Goal: Task Accomplishment & Management: Complete application form

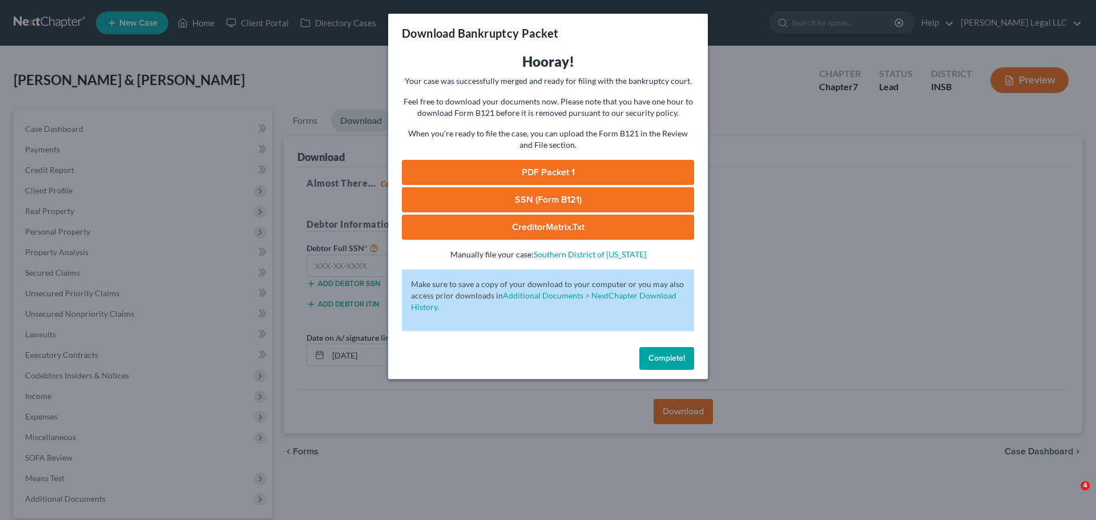
scroll to position [107, 0]
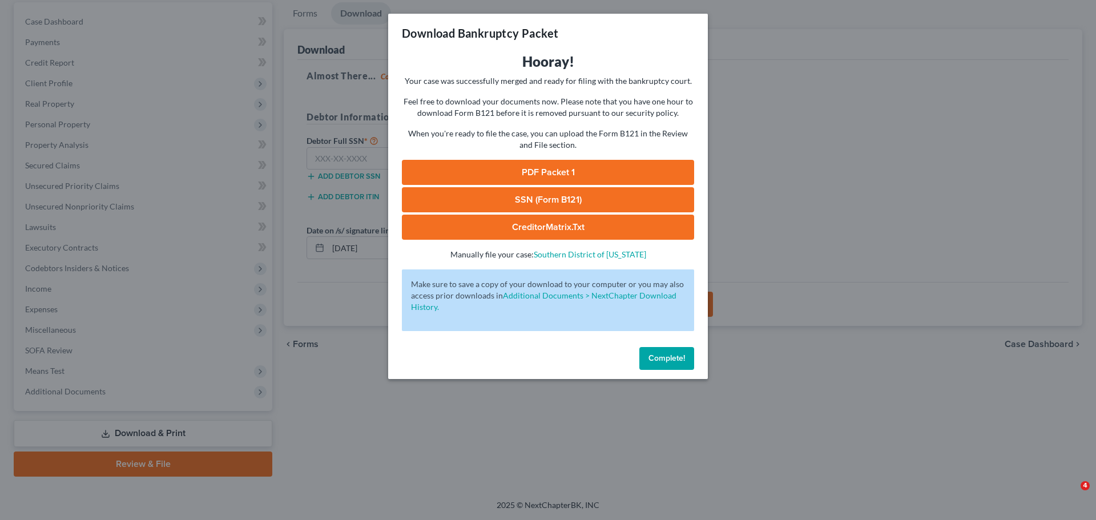
click at [657, 360] on span "Complete!" at bounding box center [666, 358] width 37 height 10
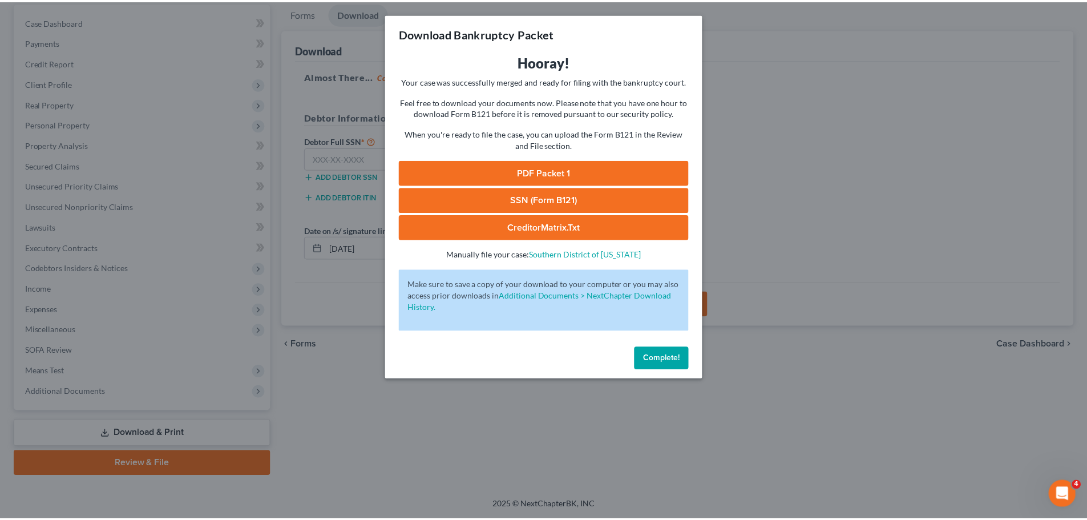
scroll to position [0, 0]
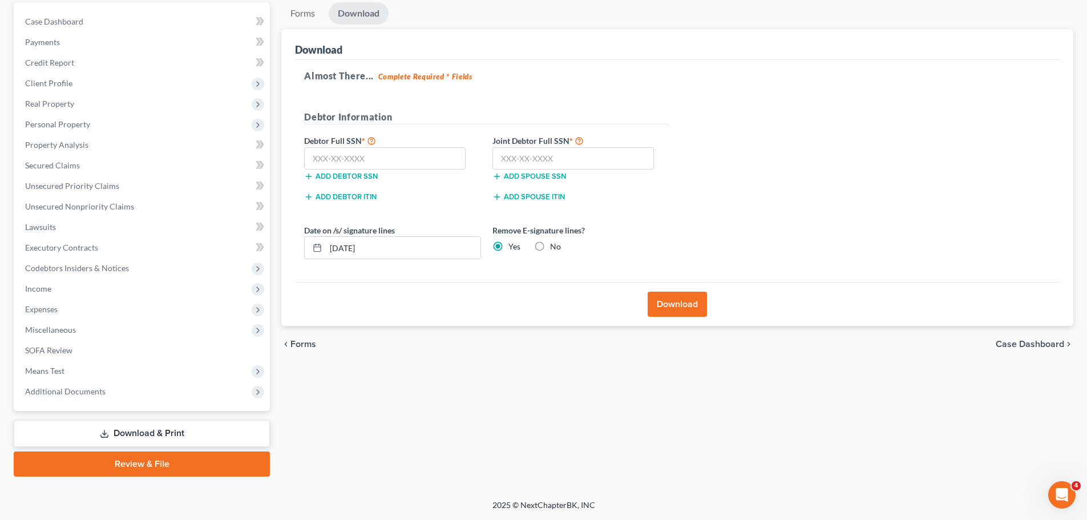
click at [92, 426] on link "Download & Print" at bounding box center [142, 433] width 256 height 27
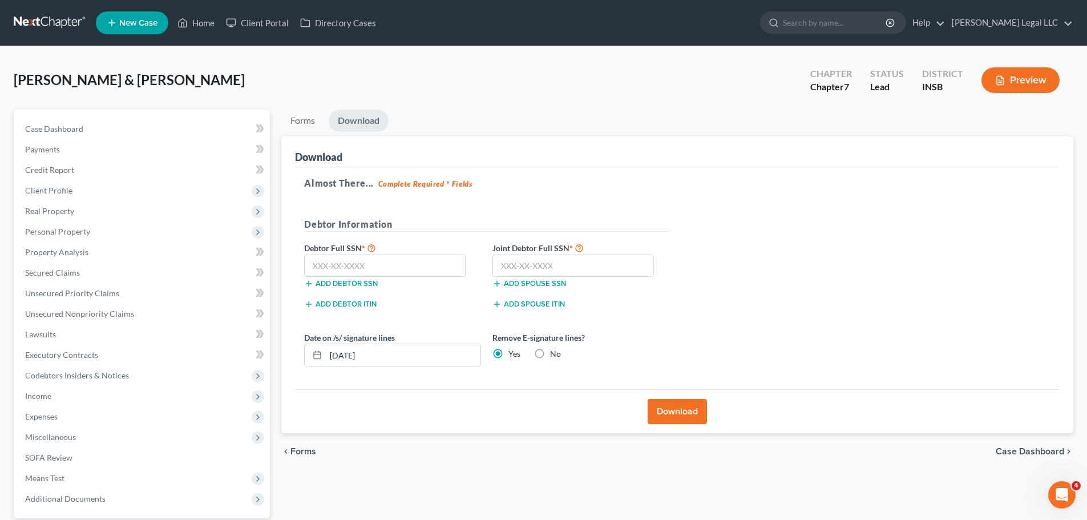
click at [356, 125] on link "Download" at bounding box center [359, 121] width 60 height 22
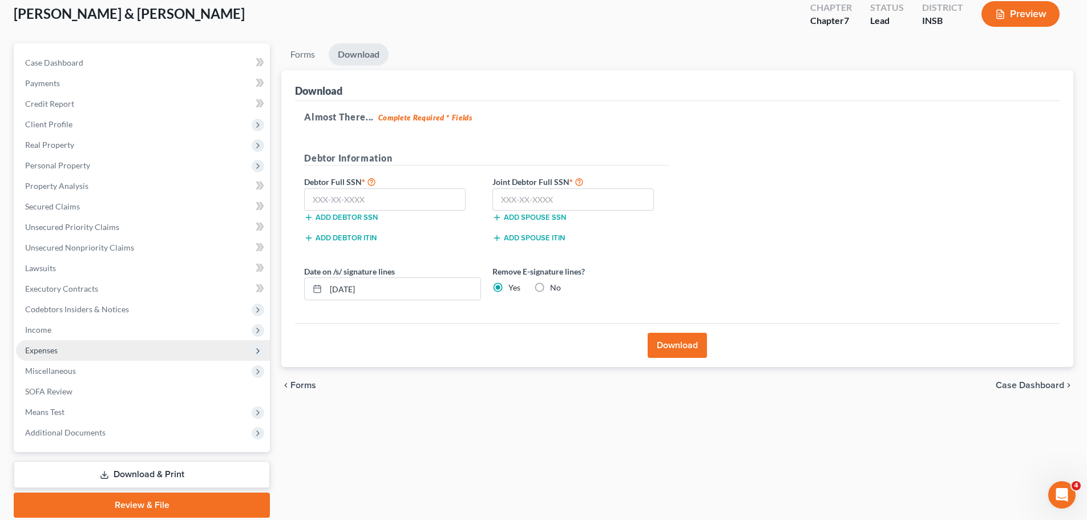
scroll to position [107, 0]
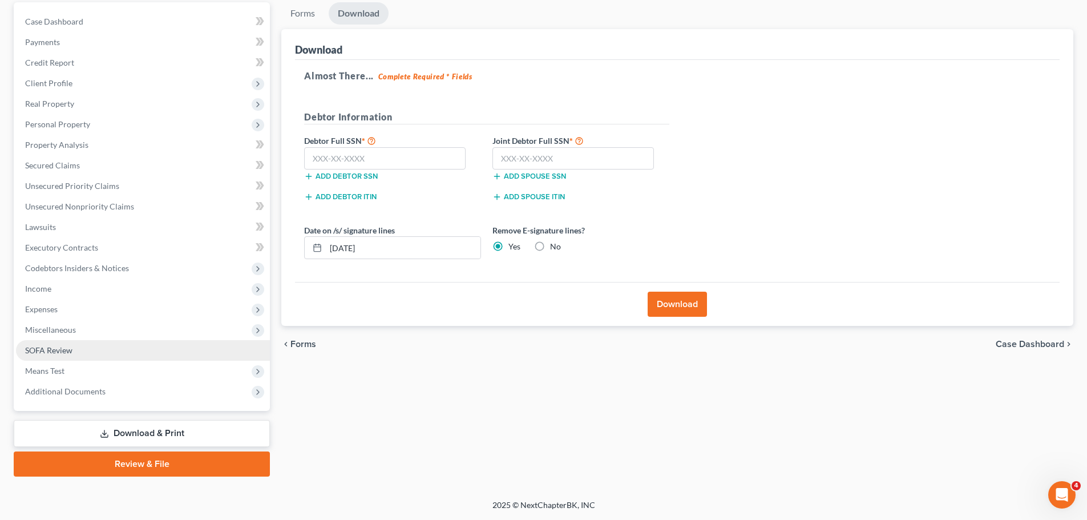
click at [84, 341] on link "SOFA Review" at bounding box center [143, 350] width 254 height 21
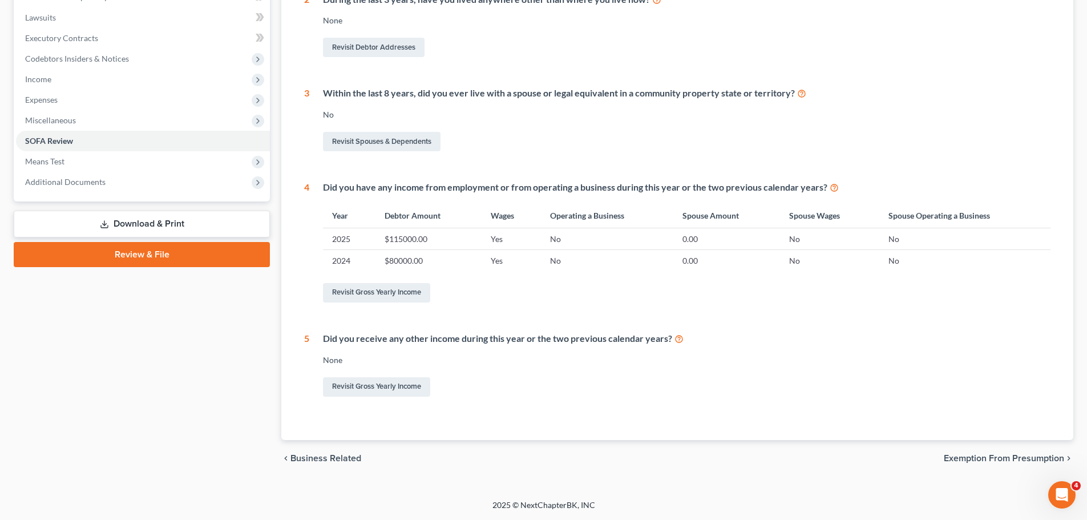
click at [107, 213] on link "Download & Print" at bounding box center [142, 224] width 256 height 27
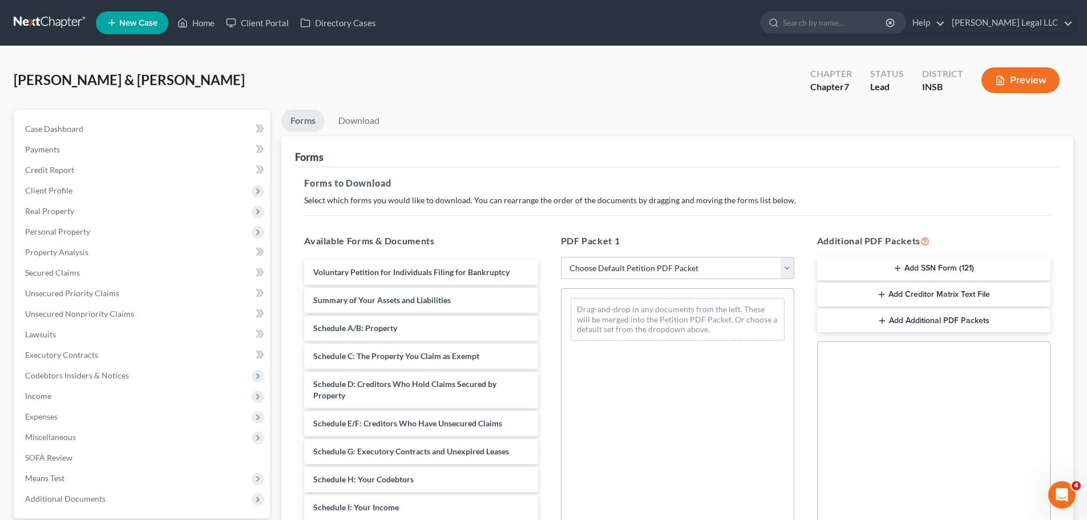
click at [652, 256] on div "PDF Packet 1 Choose Default Petition PDF Packet Complete Bankruptcy Petition (a…" at bounding box center [678, 418] width 256 height 387
click at [649, 264] on select "Choose Default Petition PDF Packet Complete Bankruptcy Petition (all forms and …" at bounding box center [677, 268] width 233 height 23
click at [936, 270] on button "Add SSN Form (121)" at bounding box center [933, 269] width 233 height 24
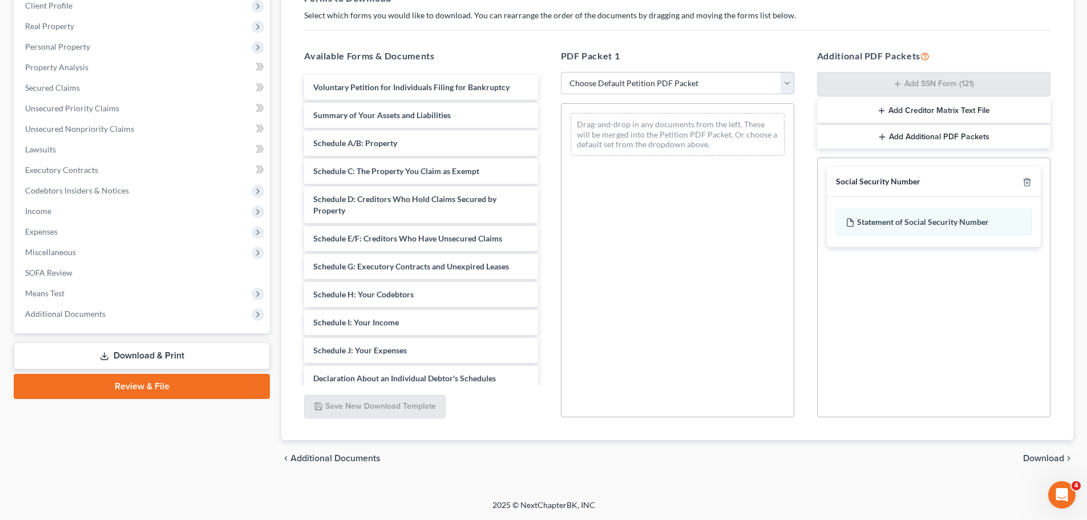
click at [1027, 459] on span "Download" at bounding box center [1043, 458] width 41 height 9
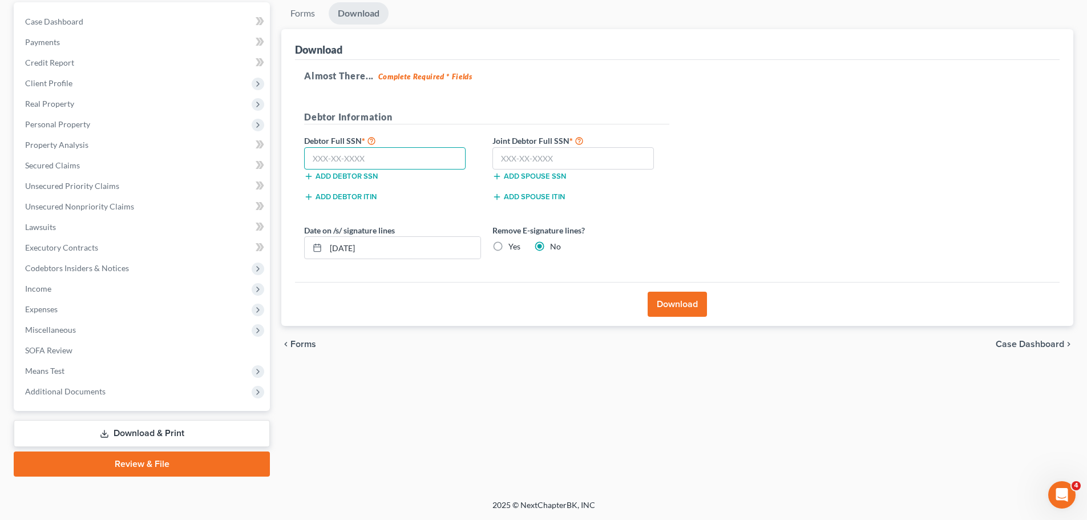
click at [358, 150] on input "text" at bounding box center [385, 158] width 162 height 23
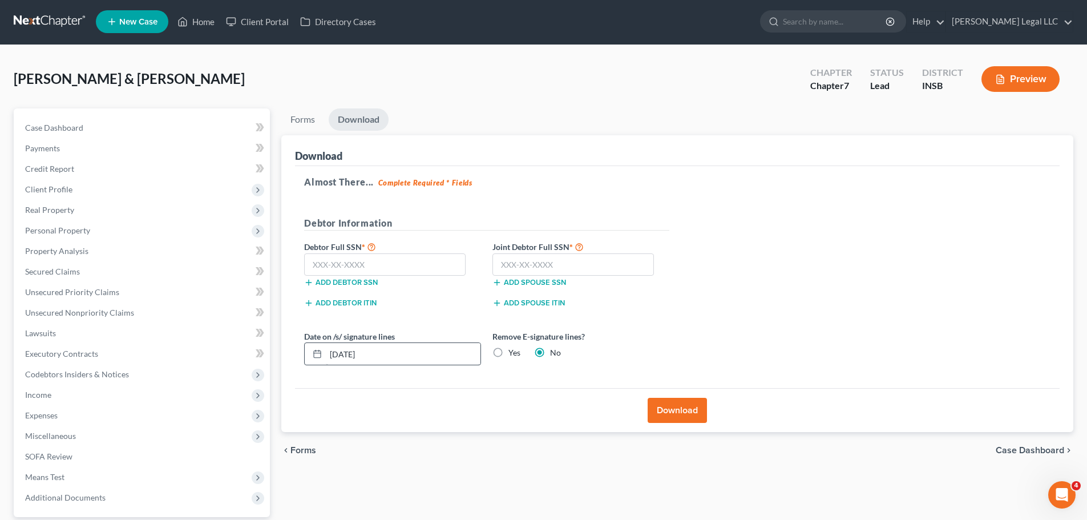
scroll to position [0, 0]
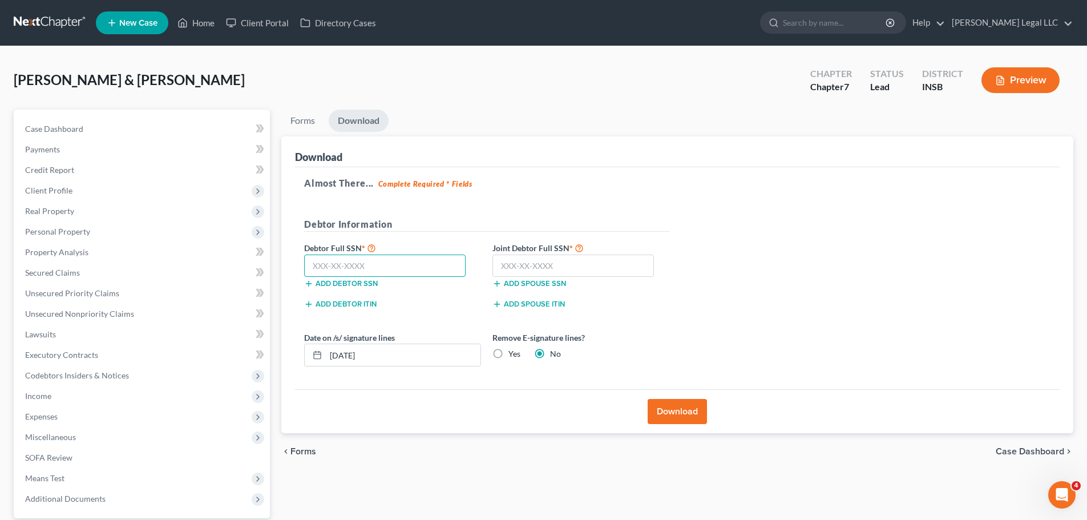
click at [382, 261] on input "text" at bounding box center [385, 266] width 162 height 23
type input "306-98-1860"
click at [564, 268] on input "text" at bounding box center [574, 266] width 162 height 23
click at [546, 271] on input "text" at bounding box center [574, 266] width 162 height 23
type input "362-04-7928"
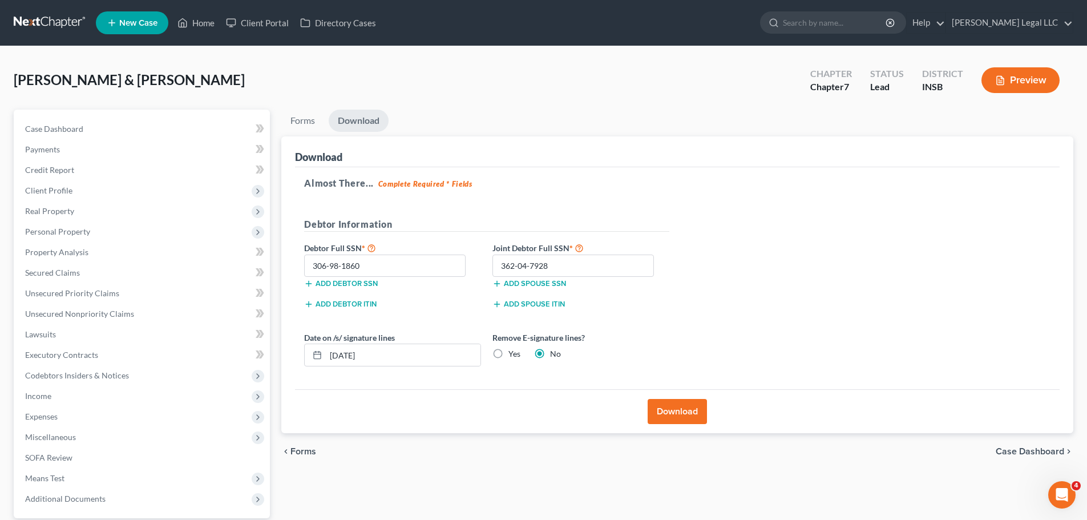
click at [676, 409] on button "Download" at bounding box center [677, 411] width 59 height 25
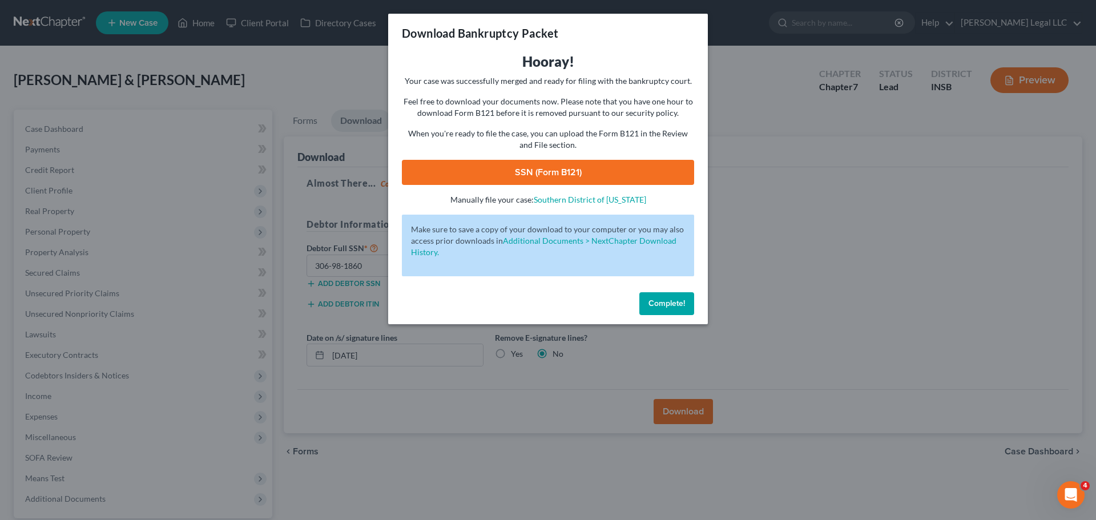
click at [528, 164] on link "SSN (Form B121)" at bounding box center [548, 172] width 292 height 25
click at [671, 306] on span "Complete!" at bounding box center [666, 303] width 37 height 10
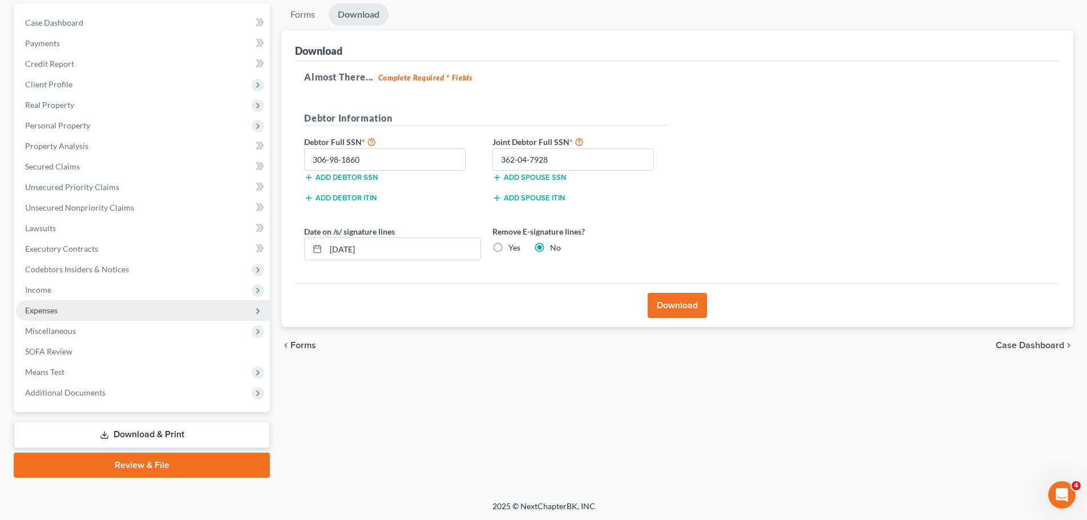
scroll to position [107, 0]
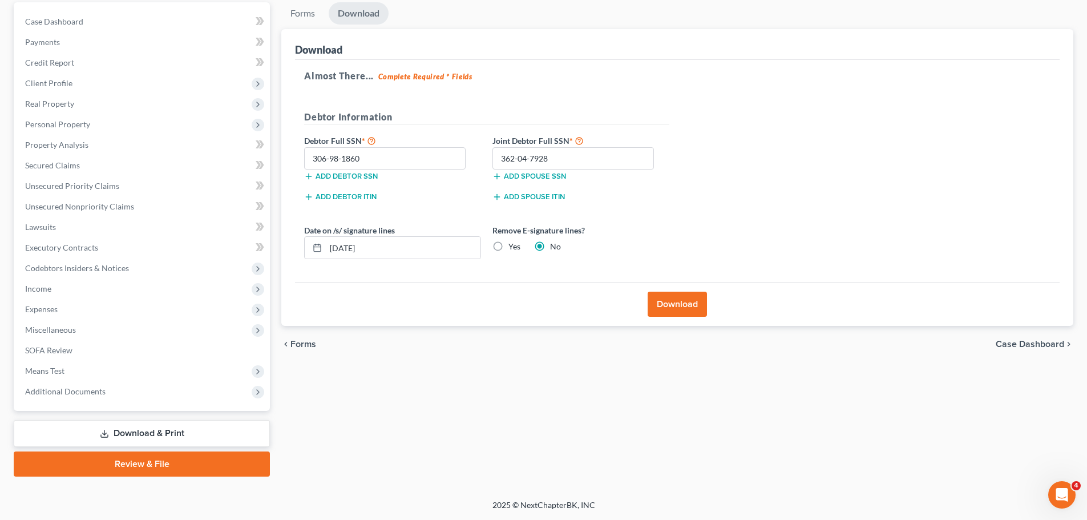
click at [103, 458] on link "Review & File" at bounding box center [142, 463] width 256 height 25
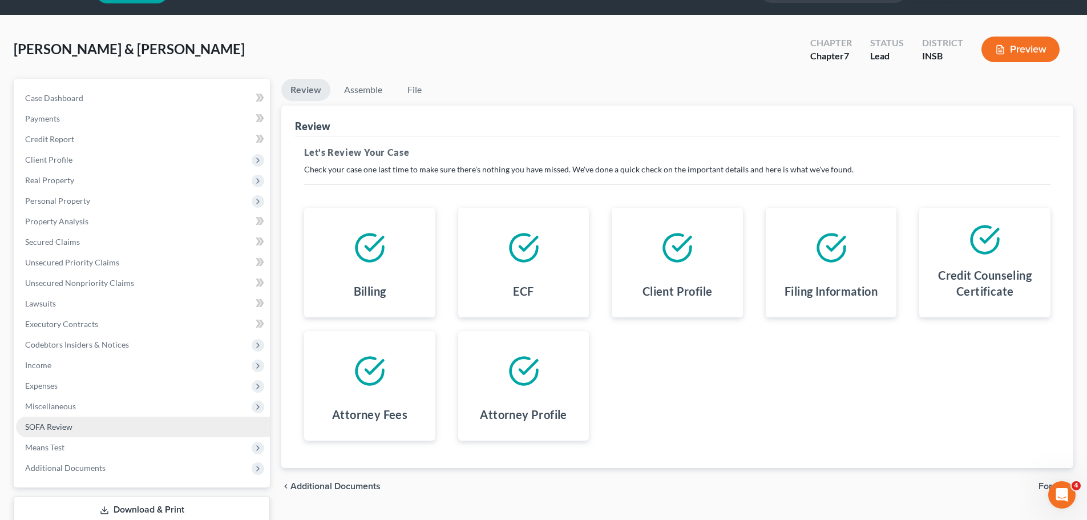
scroll to position [57, 0]
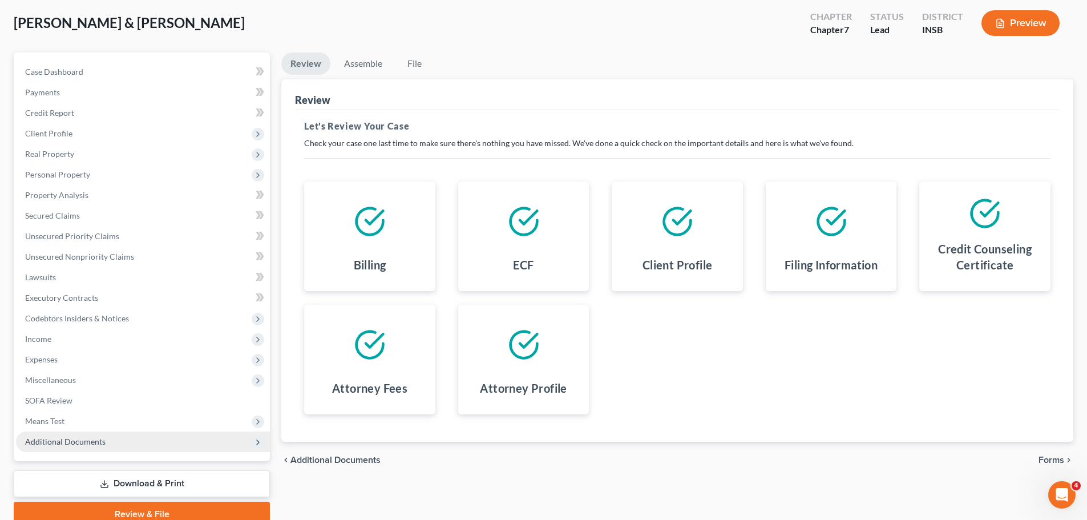
click at [69, 443] on span "Additional Documents" at bounding box center [65, 442] width 80 height 10
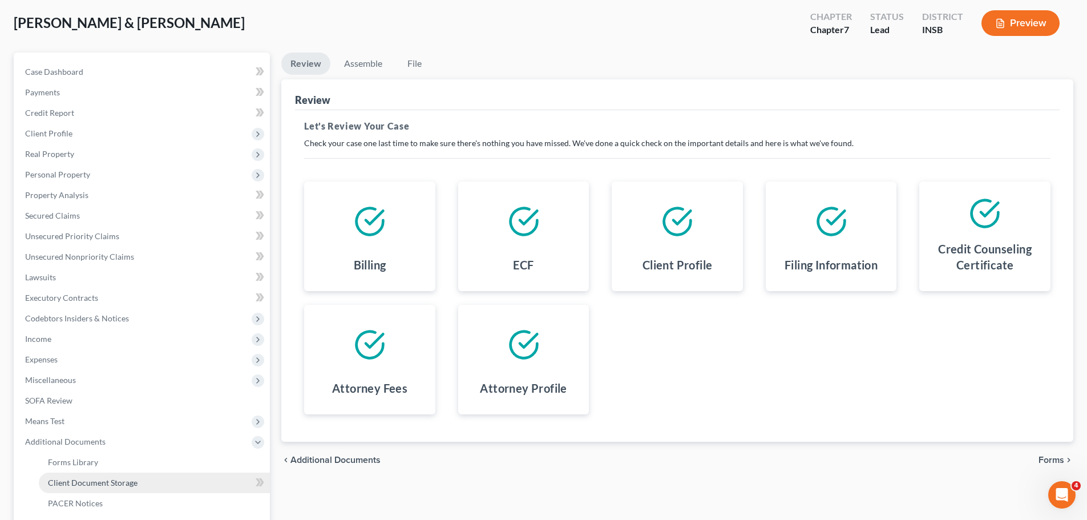
click at [72, 483] on span "Client Document Storage" at bounding box center [93, 483] width 90 height 10
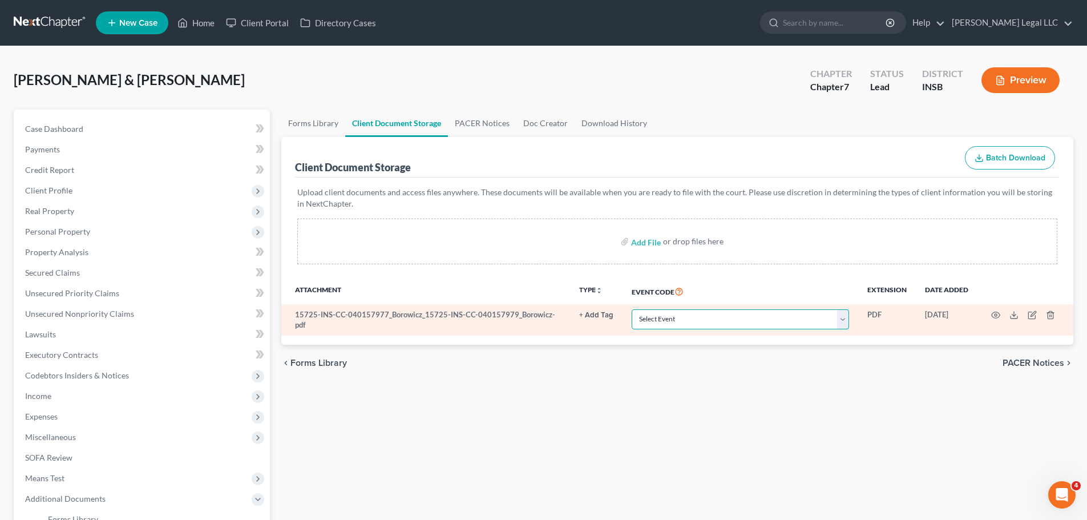
click at [760, 318] on select "Select Event 20 Largest Unsecured Creditors Amended/Corrected Petition Ch 7 Mea…" at bounding box center [740, 319] width 217 height 20
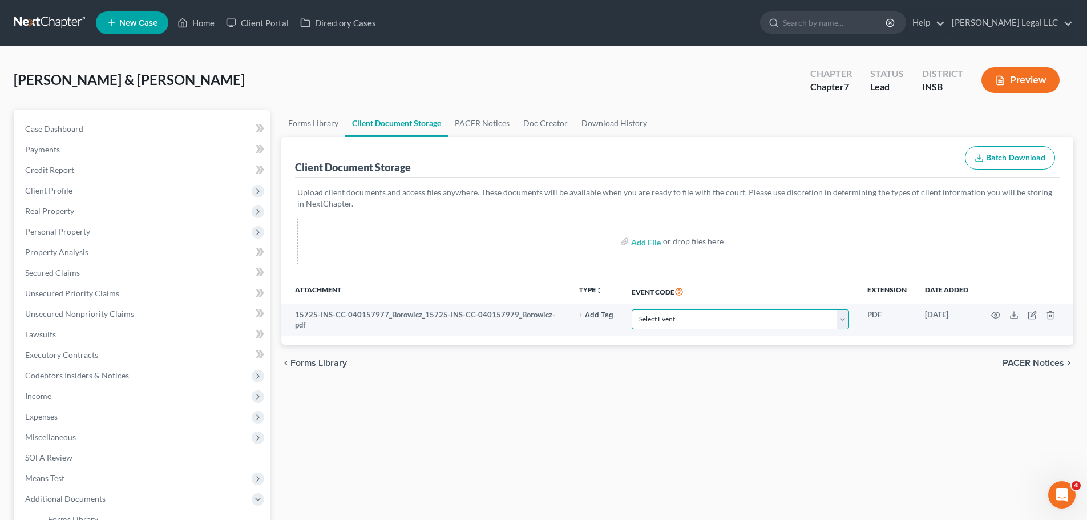
select select "9"
click at [632, 309] on select "Select Event 20 Largest Unsecured Creditors Amended/Corrected Petition Ch 7 Mea…" at bounding box center [740, 319] width 217 height 20
click at [591, 430] on div "Forms Library Client Document Storage PACER Notices Doc Creator Download Histor…" at bounding box center [678, 398] width 804 height 577
select select "9"
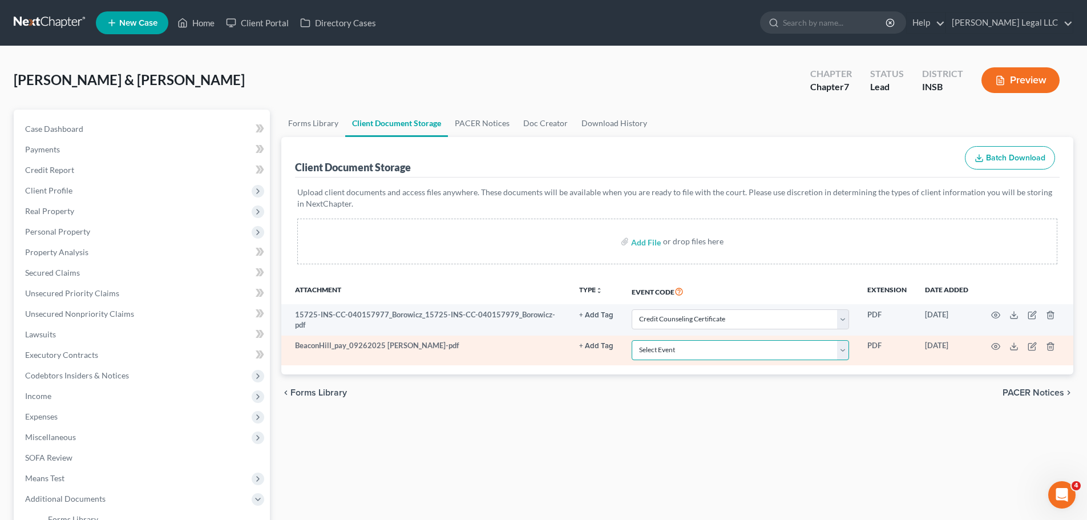
click at [656, 344] on select "Select Event 20 Largest Unsecured Creditors Amended/Corrected Petition Ch 7 Mea…" at bounding box center [740, 350] width 217 height 20
select select "15"
click at [632, 340] on select "Select Event 20 Largest Unsecured Creditors Amended/Corrected Petition Ch 7 Mea…" at bounding box center [740, 350] width 217 height 20
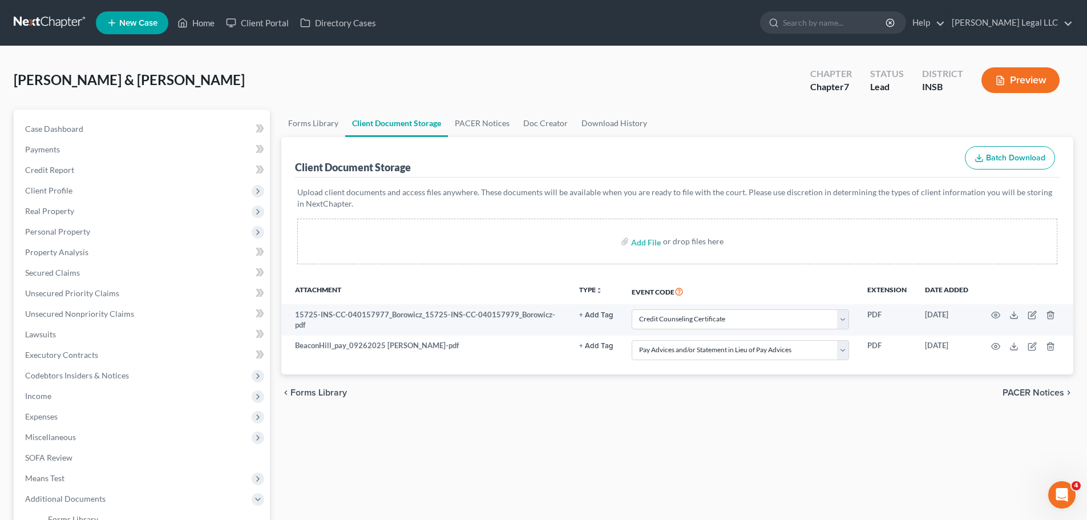
click at [445, 423] on div "Forms Library Client Document Storage PACER Notices Doc Creator Download Histor…" at bounding box center [678, 398] width 804 height 577
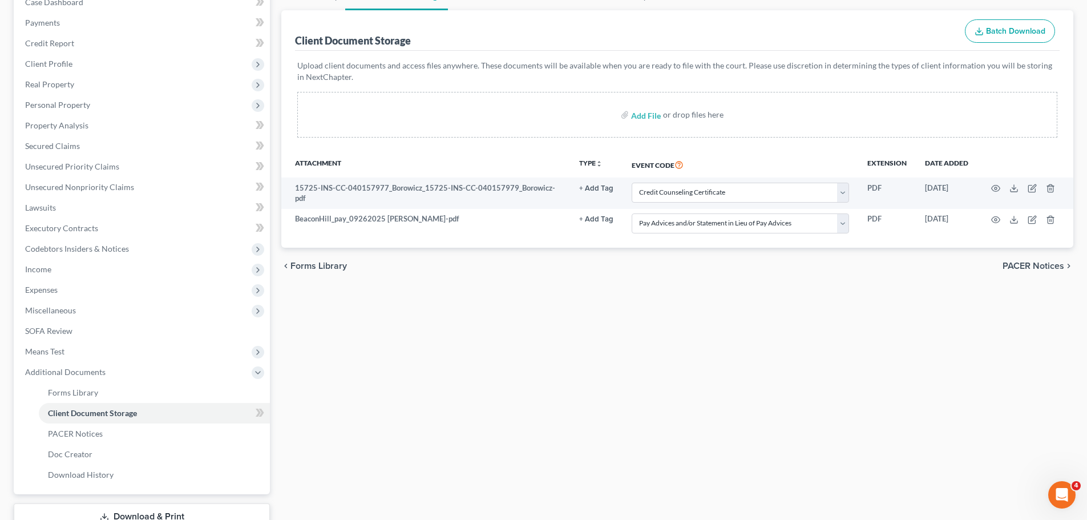
scroll to position [210, 0]
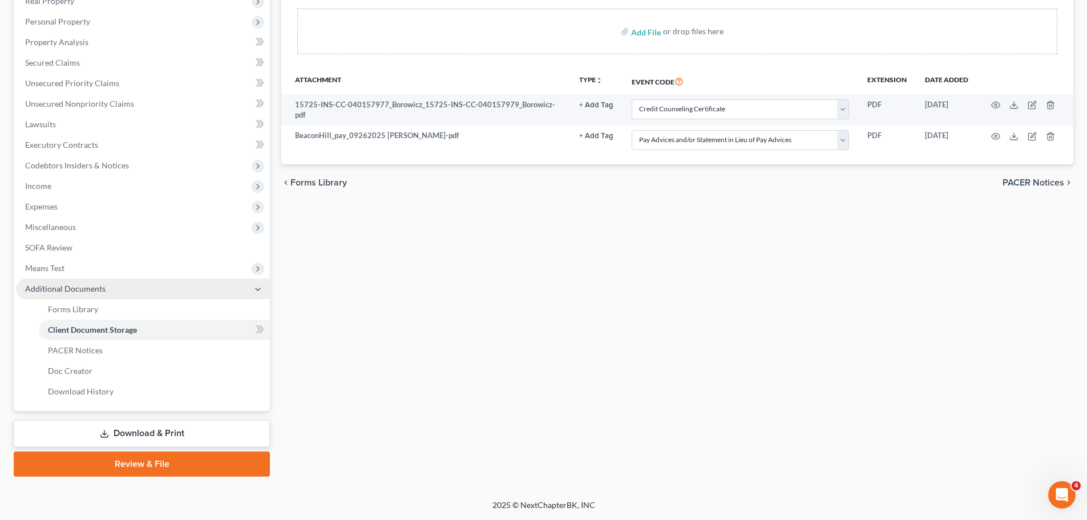
click at [53, 290] on span "Additional Documents" at bounding box center [65, 289] width 80 height 10
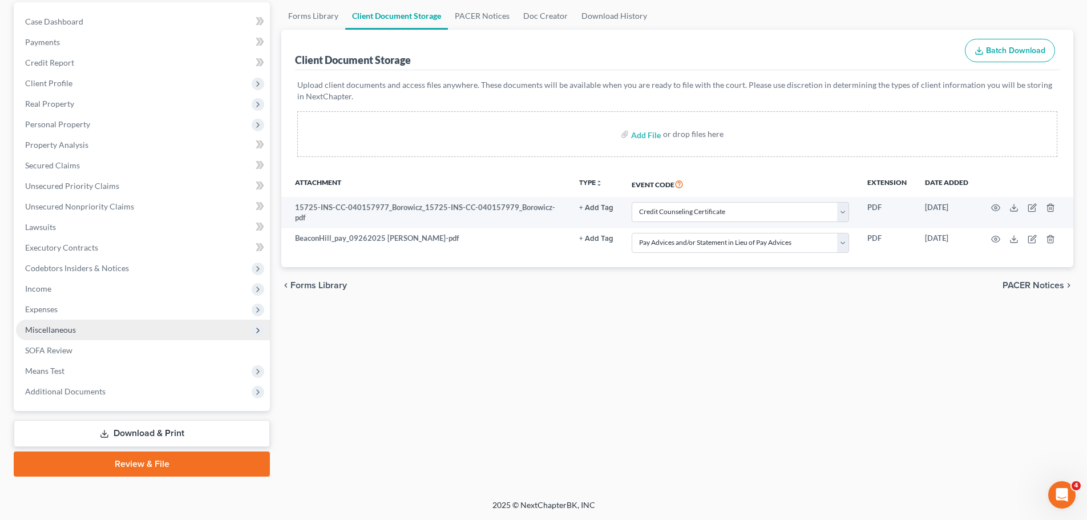
scroll to position [107, 0]
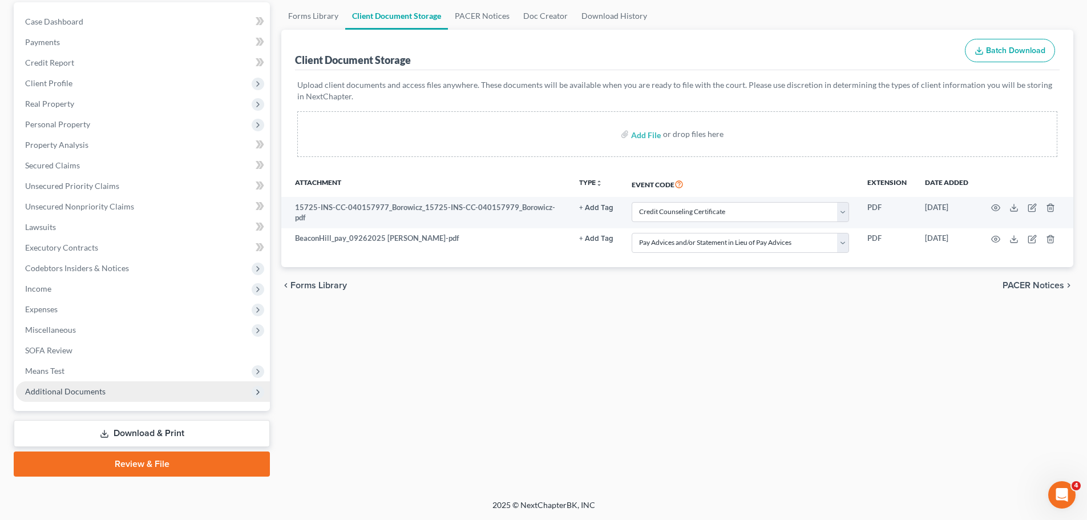
click at [53, 388] on span "Additional Documents" at bounding box center [65, 391] width 80 height 10
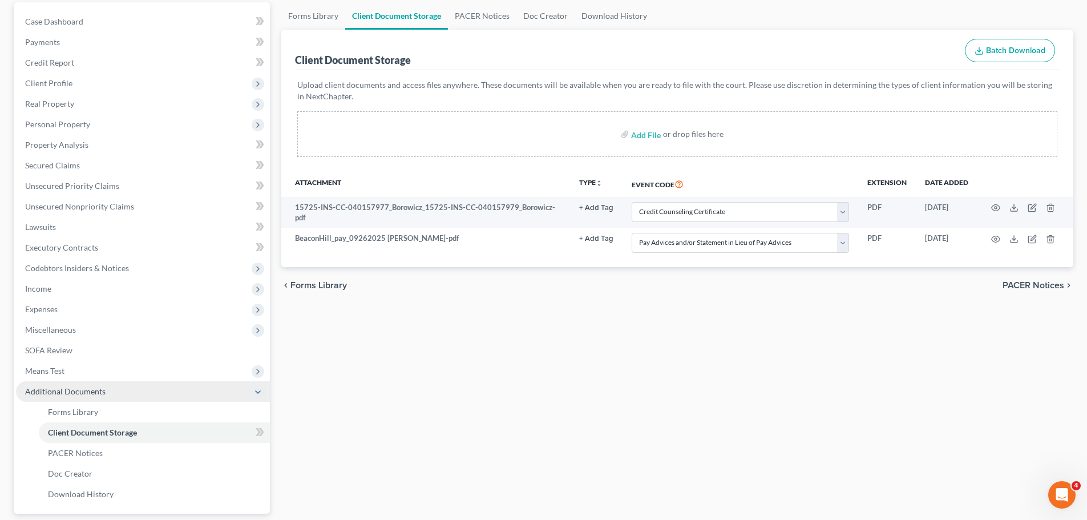
scroll to position [210, 0]
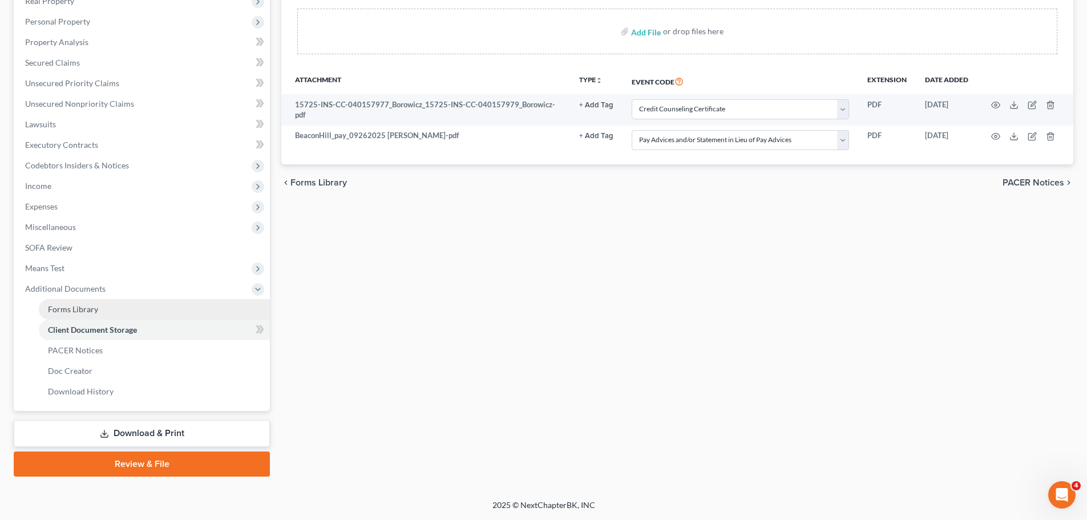
click at [75, 313] on span "Forms Library" at bounding box center [73, 309] width 50 height 10
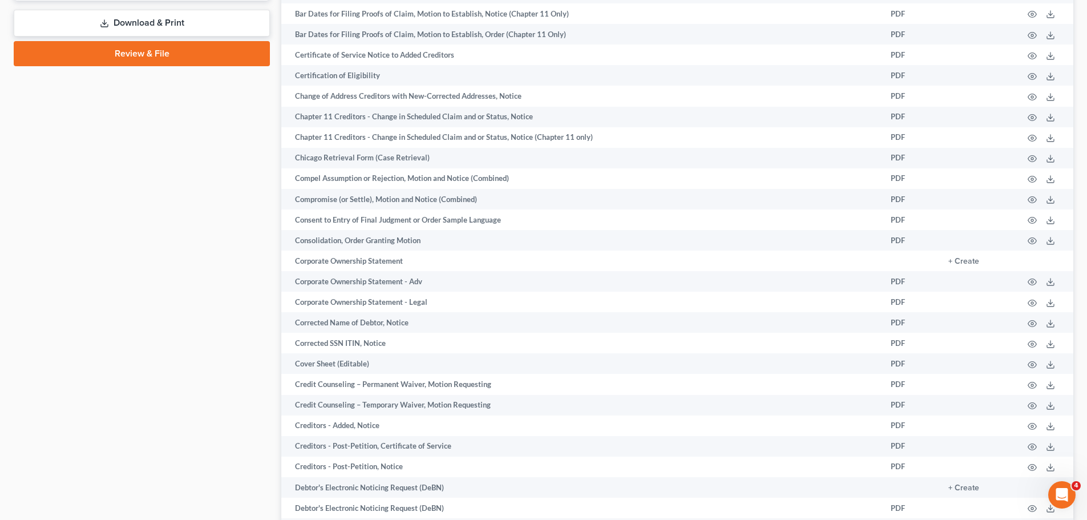
scroll to position [895, 0]
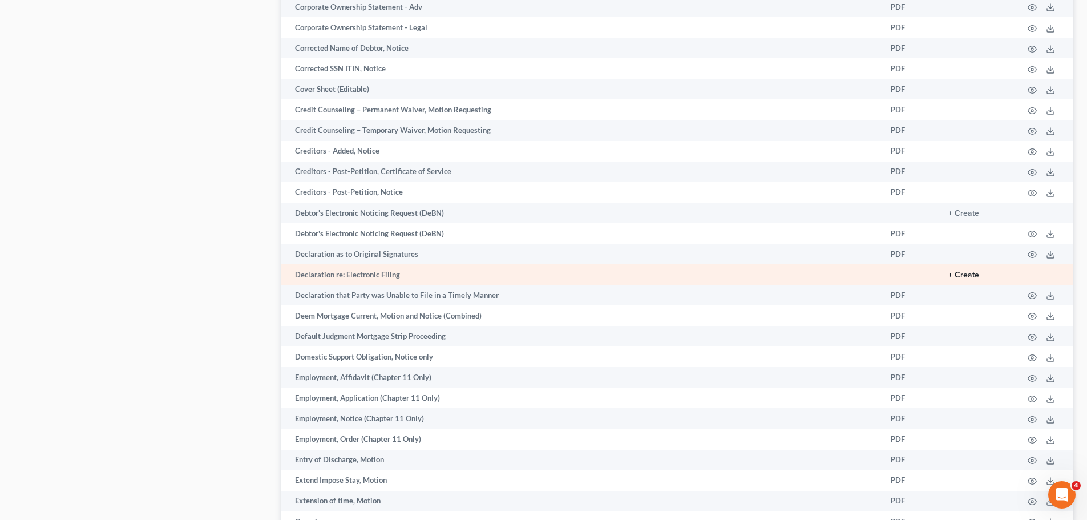
click at [959, 273] on button "+ Create" at bounding box center [963, 275] width 31 height 8
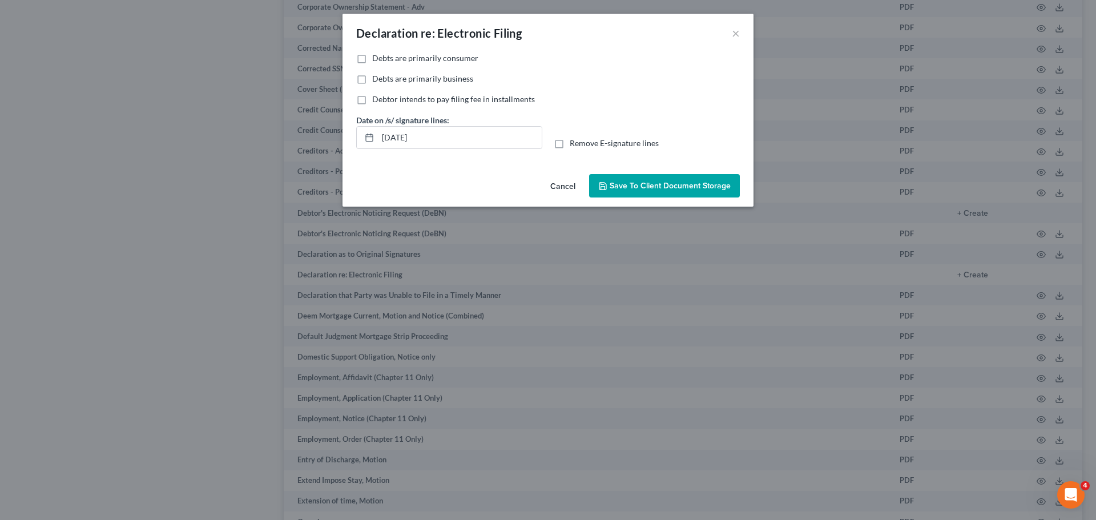
click at [372, 55] on label "Debts are primarily consumer" at bounding box center [425, 58] width 106 height 11
click at [377, 55] on input "Debts are primarily consumer" at bounding box center [380, 56] width 7 height 7
checkbox input "true"
click at [675, 185] on span "Save to Client Document Storage" at bounding box center [669, 186] width 121 height 10
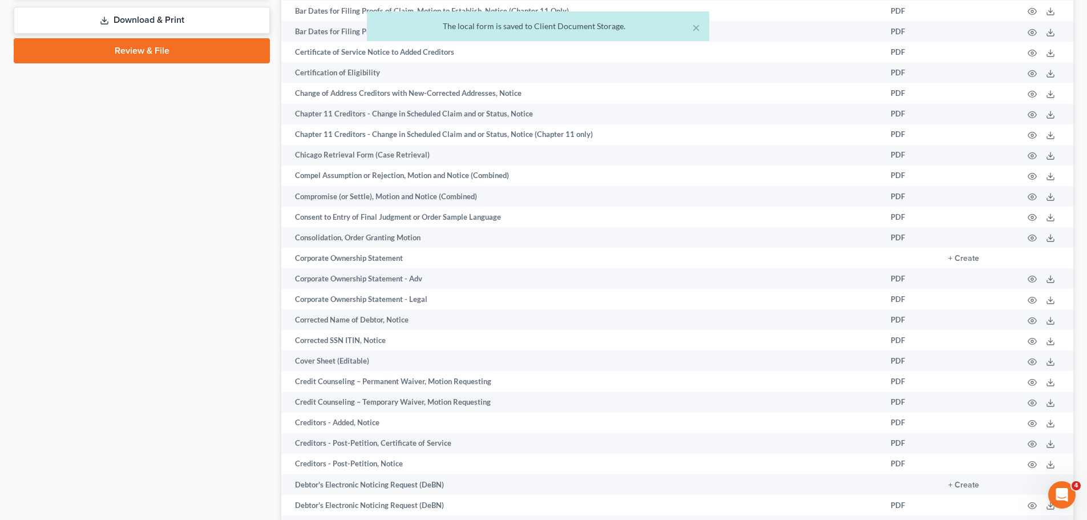
scroll to position [381, 0]
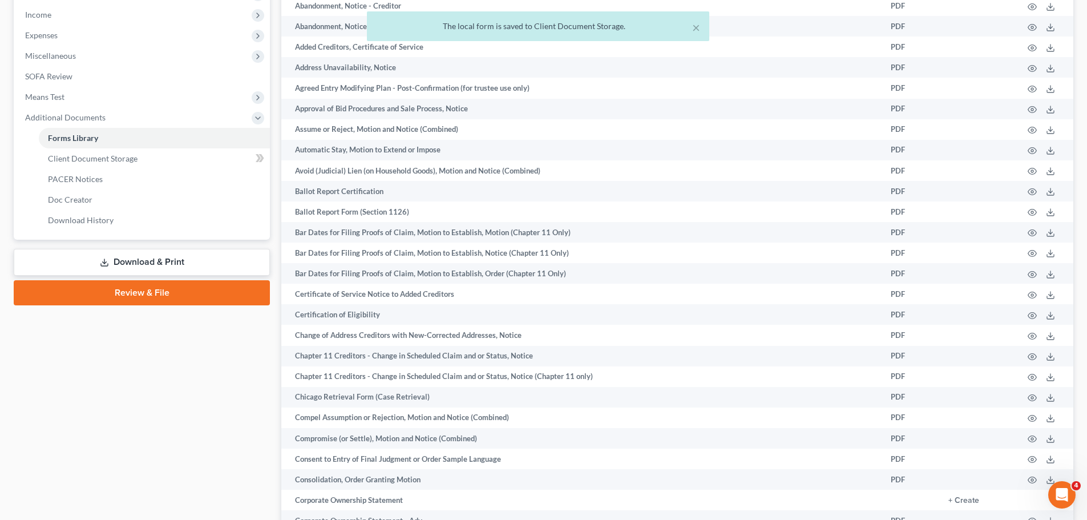
click at [120, 299] on link "Review & File" at bounding box center [142, 292] width 256 height 25
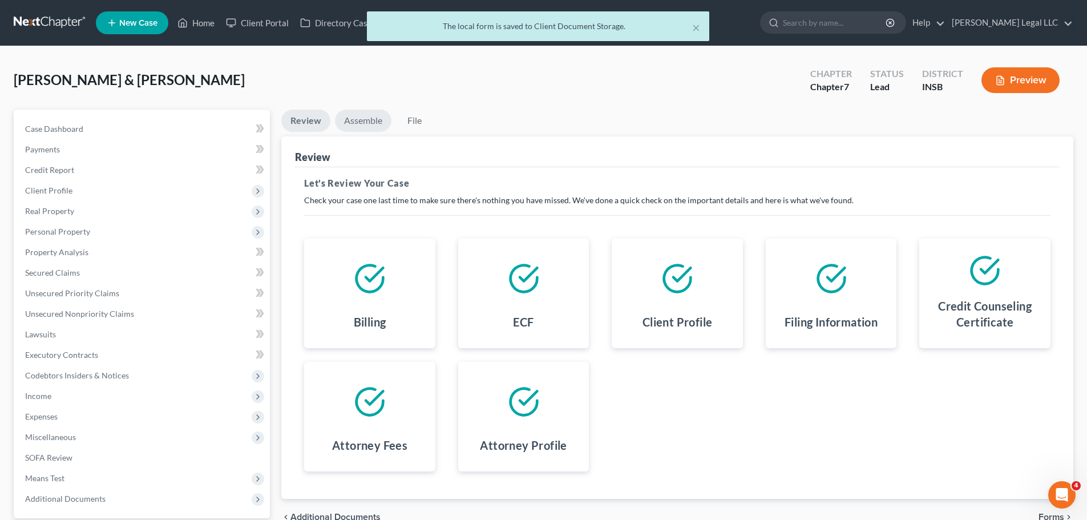
click at [359, 126] on link "Assemble" at bounding box center [363, 121] width 56 height 22
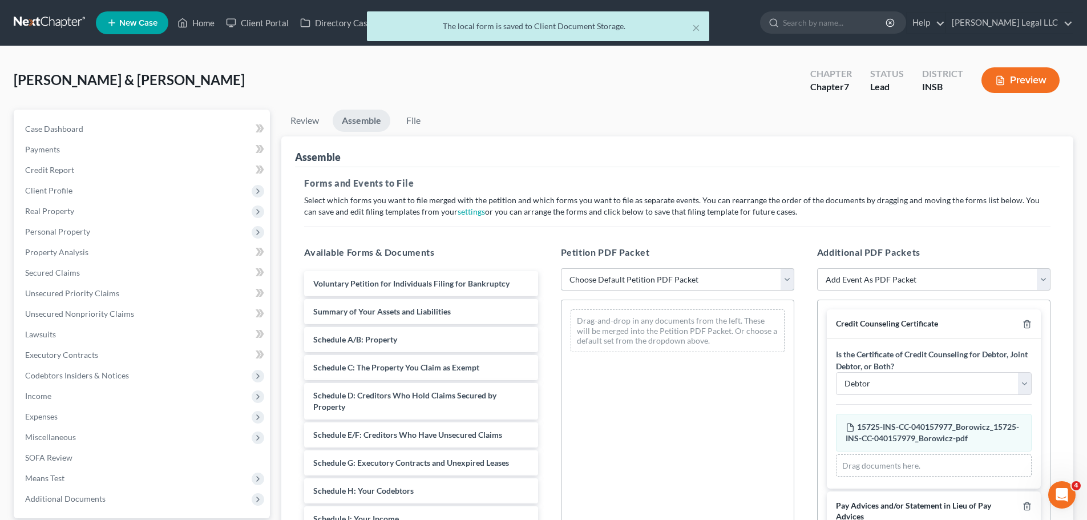
click at [612, 273] on select "Choose Default Petition PDF Packet Emergency Filing (Voluntary Petition and Cre…" at bounding box center [677, 279] width 233 height 23
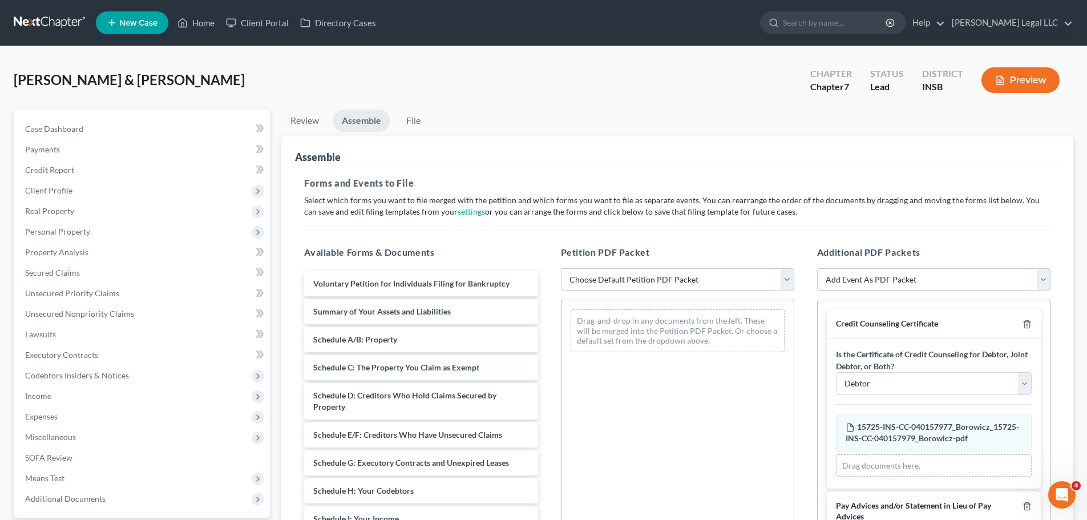
select select "1"
click at [561, 268] on select "Choose Default Petition PDF Packet Emergency Filing (Voluntary Petition and Cre…" at bounding box center [677, 279] width 233 height 23
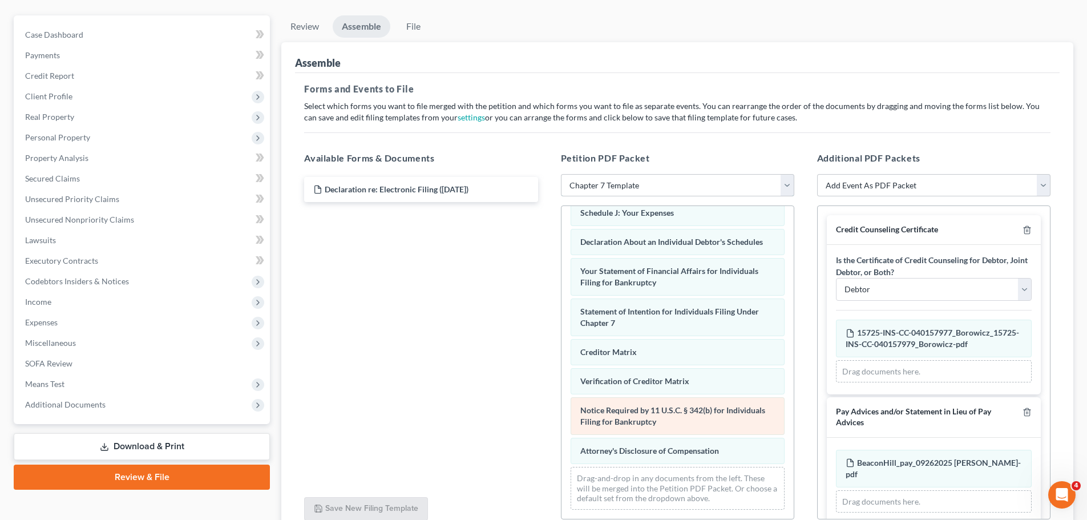
scroll to position [196, 0]
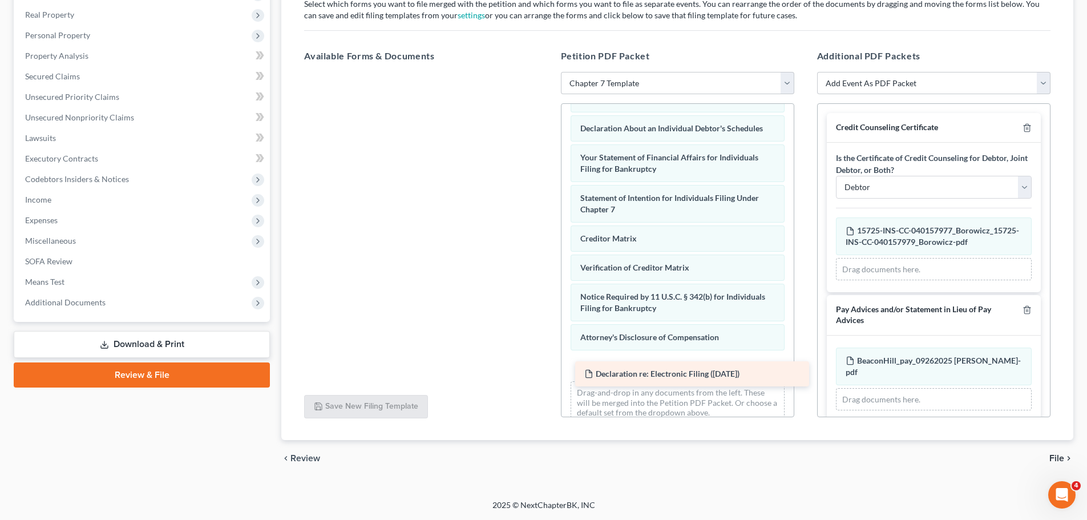
drag, startPoint x: 414, startPoint y: 90, endPoint x: 677, endPoint y: 375, distance: 388.5
click at [547, 72] on div "Declaration re: Electronic Filing ([DATE]) Declaration re: Electronic Filing ([…" at bounding box center [421, 72] width 252 height 0
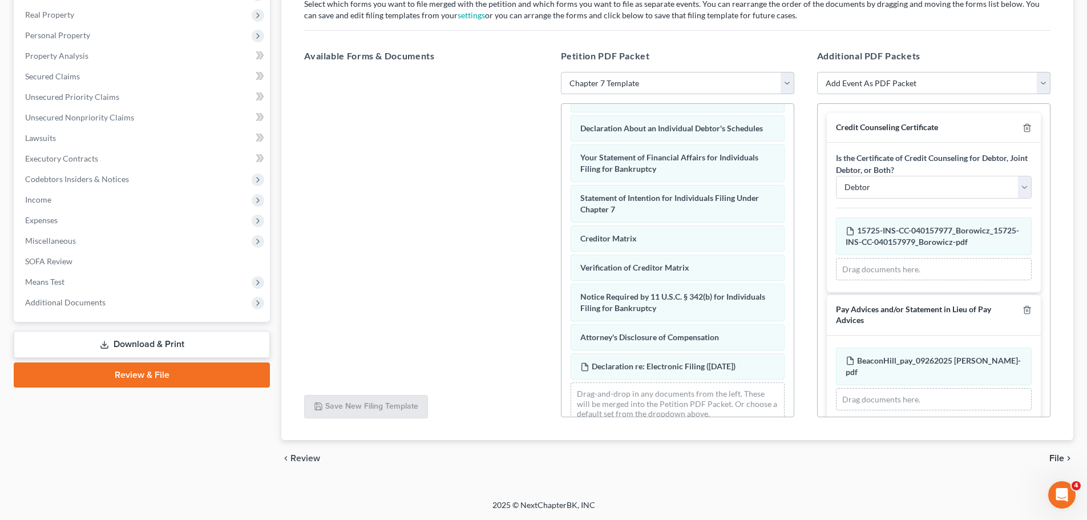
click at [886, 200] on div "Is the Certificate of Credit Counseling for Debtor, Joint Debtor, or Both? Debt…" at bounding box center [934, 218] width 214 height 150
click at [893, 191] on select "Debtor Joint Debtor Debtor and Joint Debtor" at bounding box center [934, 187] width 196 height 23
select select "2"
click at [836, 176] on select "Debtor Joint Debtor Debtor and Joint Debtor" at bounding box center [934, 187] width 196 height 23
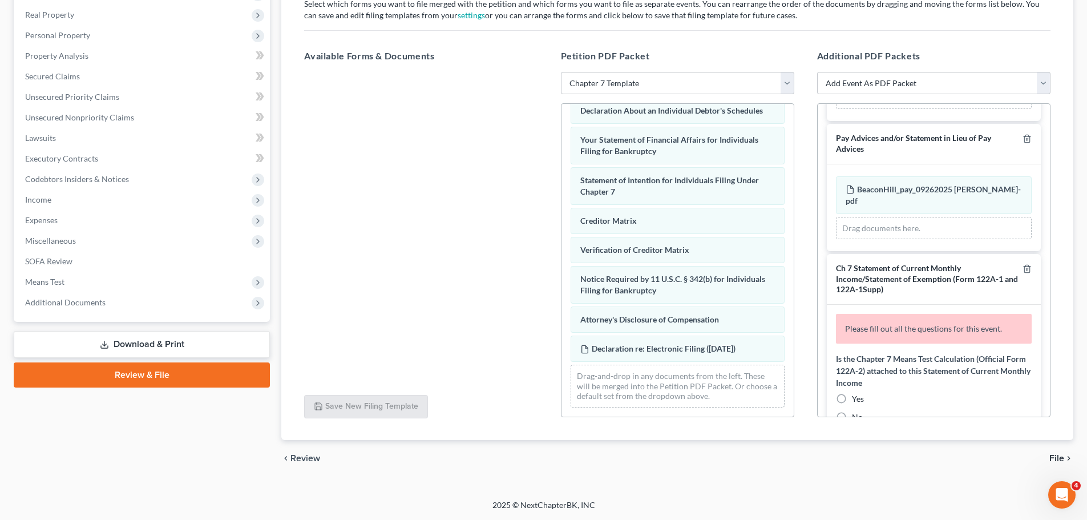
scroll to position [285, 0]
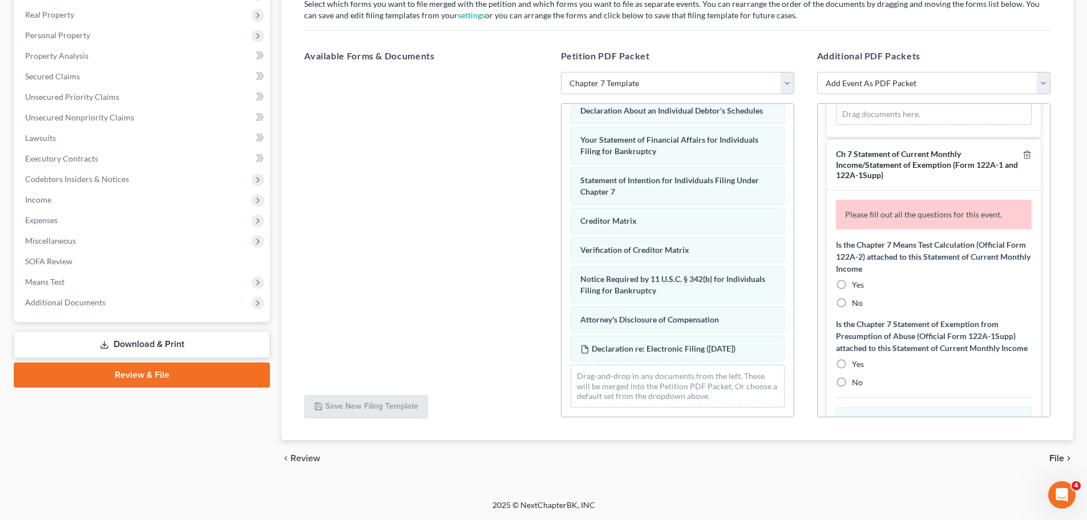
click at [852, 290] on label "Yes" at bounding box center [858, 284] width 12 height 11
click at [857, 286] on input "Yes" at bounding box center [860, 282] width 7 height 7
radio input "true"
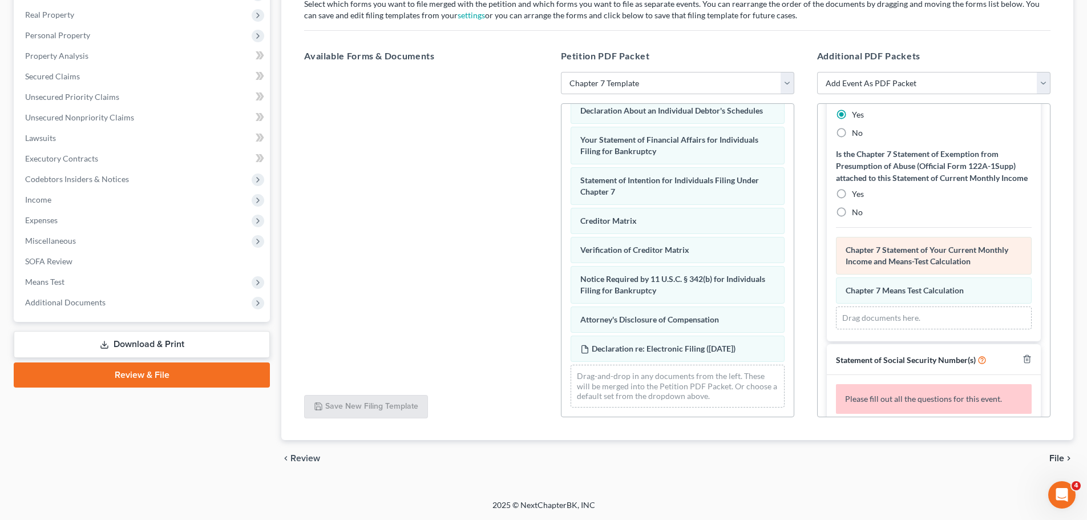
scroll to position [457, 0]
click at [852, 217] on label "No" at bounding box center [857, 210] width 11 height 11
click at [857, 213] on input "No" at bounding box center [860, 208] width 7 height 7
radio input "true"
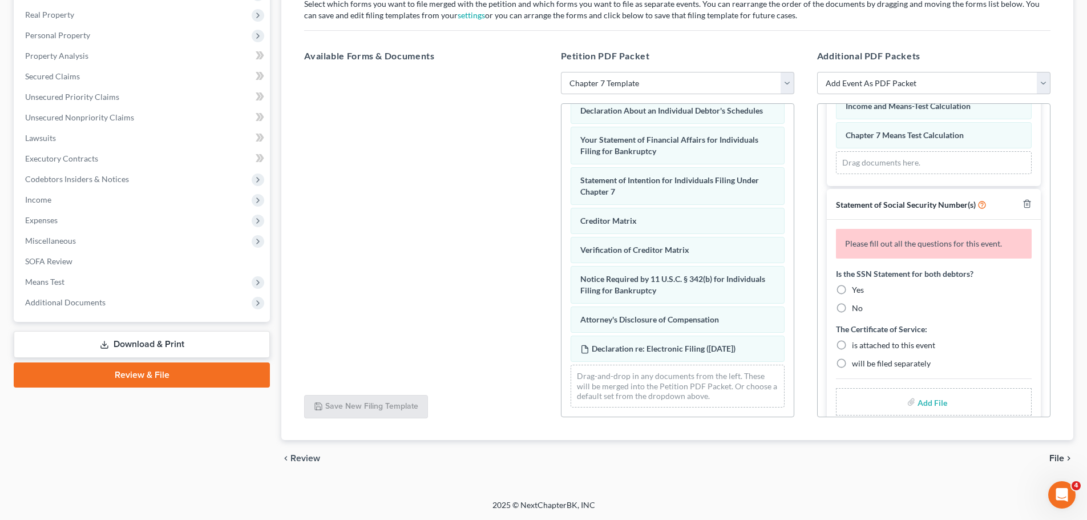
scroll to position [589, 0]
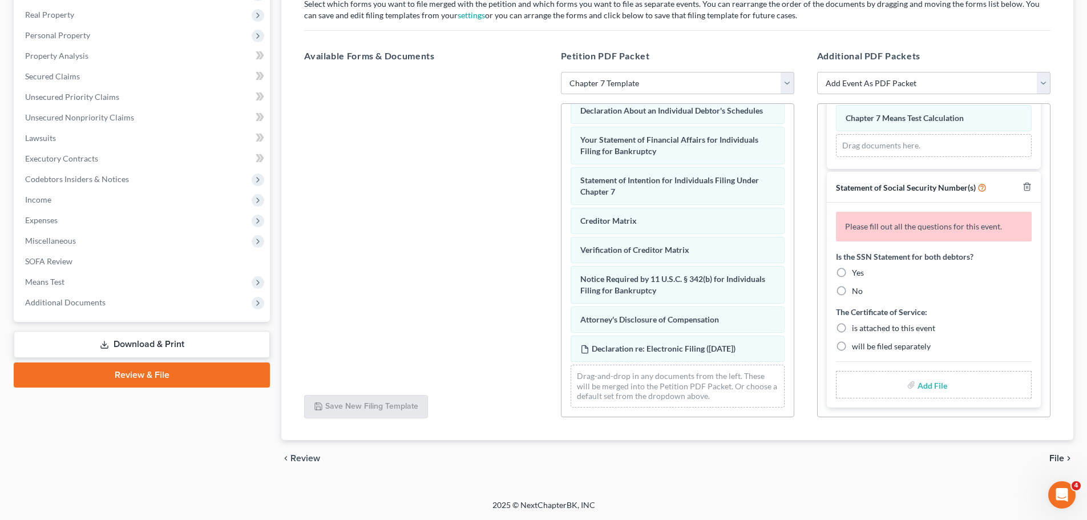
click at [852, 278] on label "Yes" at bounding box center [858, 272] width 12 height 11
click at [857, 274] on input "Yes" at bounding box center [860, 270] width 7 height 7
radio input "true"
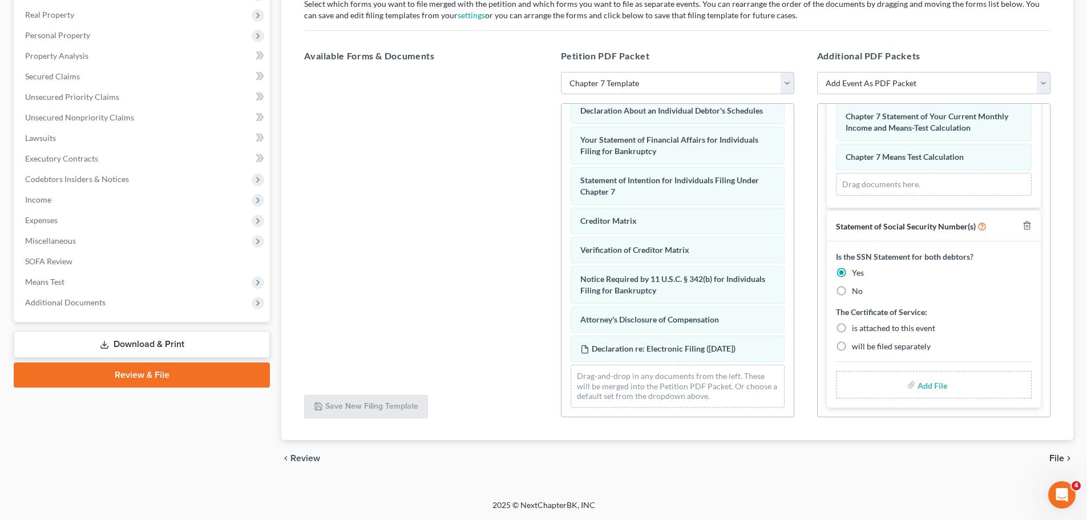
scroll to position [574, 0]
click at [852, 347] on label "will be filed separately" at bounding box center [891, 346] width 79 height 11
click at [857, 347] on input "will be filed separately" at bounding box center [860, 344] width 7 height 7
radio input "true"
click at [918, 389] on input "file" at bounding box center [931, 384] width 27 height 21
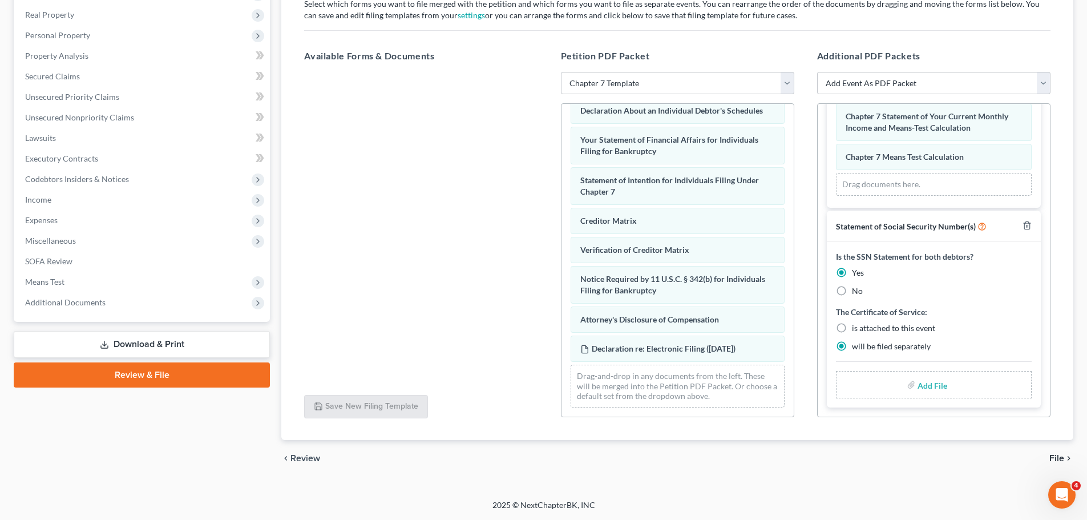
type input "C:\fakepath\SSN Statement.pdf"
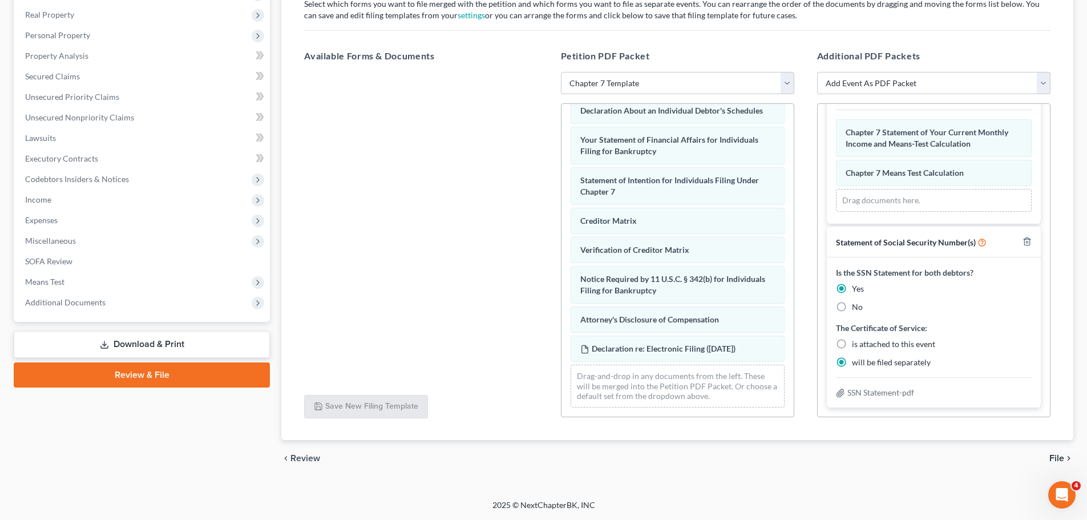
scroll to position [558, 0]
click at [1058, 459] on span "File" at bounding box center [1056, 458] width 15 height 9
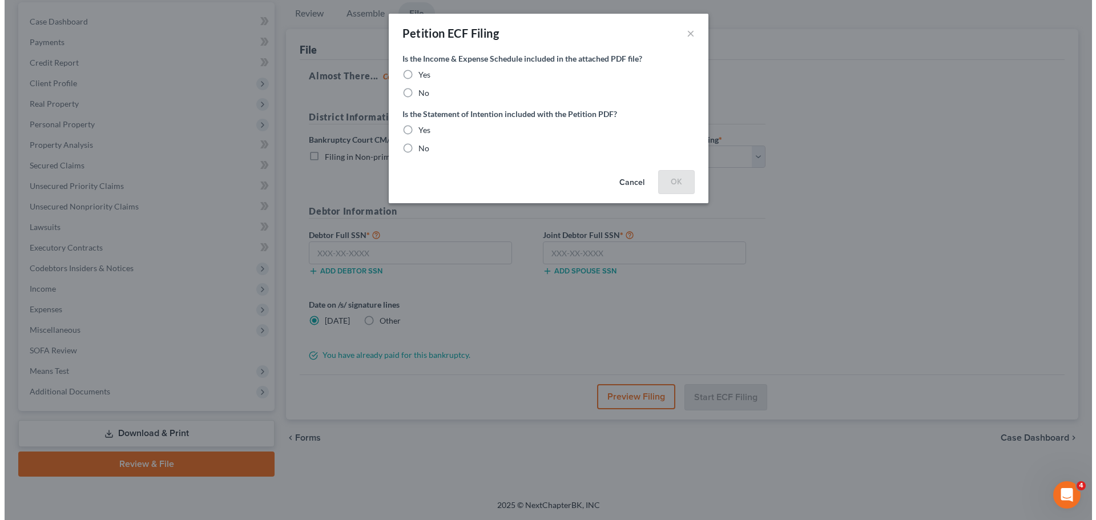
scroll to position [107, 0]
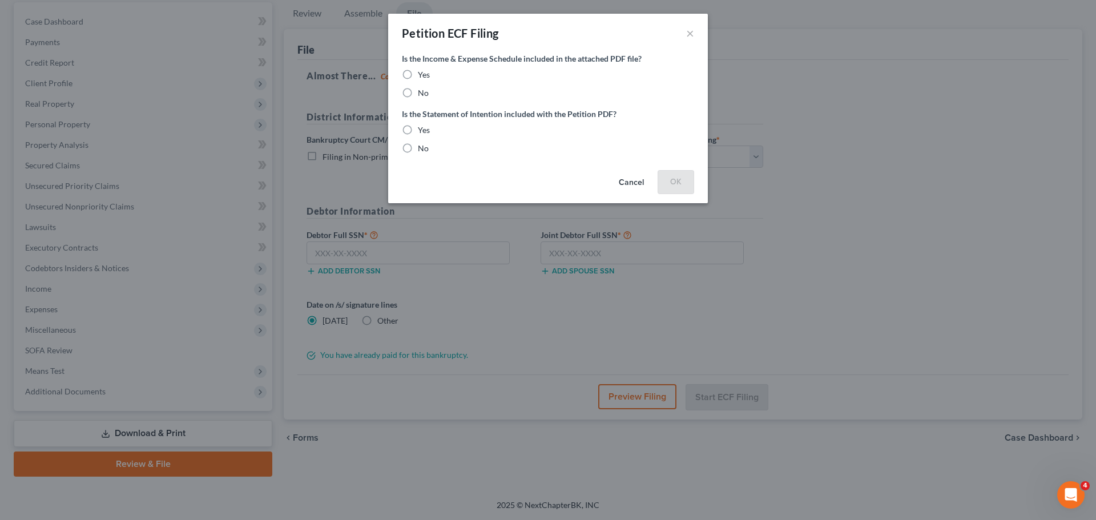
click at [418, 75] on label "Yes" at bounding box center [424, 74] width 12 height 11
click at [422, 75] on input "Yes" at bounding box center [425, 72] width 7 height 7
radio input "true"
click at [418, 128] on label "Yes" at bounding box center [424, 129] width 12 height 11
click at [422, 128] on input "Yes" at bounding box center [425, 127] width 7 height 7
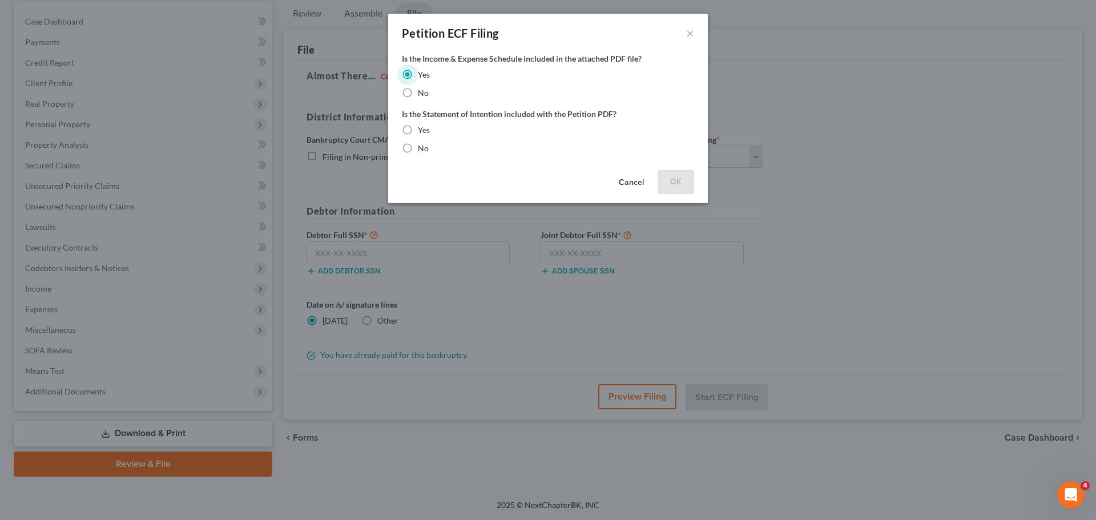
radio input "true"
click at [671, 176] on button "OK" at bounding box center [675, 181] width 37 height 23
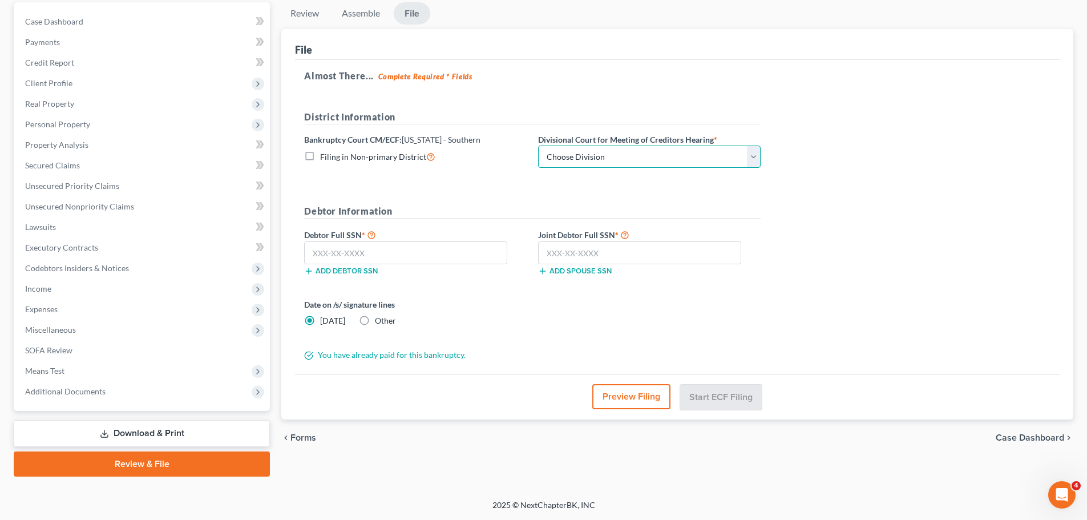
click at [596, 161] on select "Choose Division [GEOGRAPHIC_DATA] [GEOGRAPHIC_DATA] [GEOGRAPHIC_DATA] [GEOGRAPH…" at bounding box center [649, 157] width 223 height 23
select select "1"
click at [538, 146] on select "Choose Division [GEOGRAPHIC_DATA] [GEOGRAPHIC_DATA] [GEOGRAPHIC_DATA] [GEOGRAPH…" at bounding box center [649, 157] width 223 height 23
click at [382, 247] on input "text" at bounding box center [405, 252] width 203 height 23
click at [422, 260] on input "text" at bounding box center [405, 252] width 203 height 23
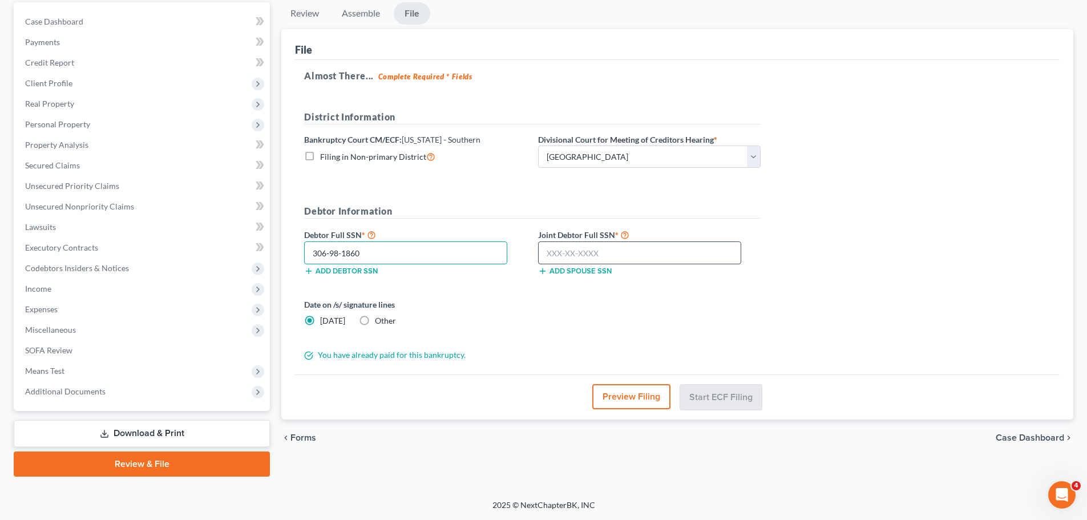
type input "306-98-1860"
click at [556, 257] on input "text" at bounding box center [639, 252] width 203 height 23
click at [631, 244] on input "text" at bounding box center [639, 252] width 203 height 23
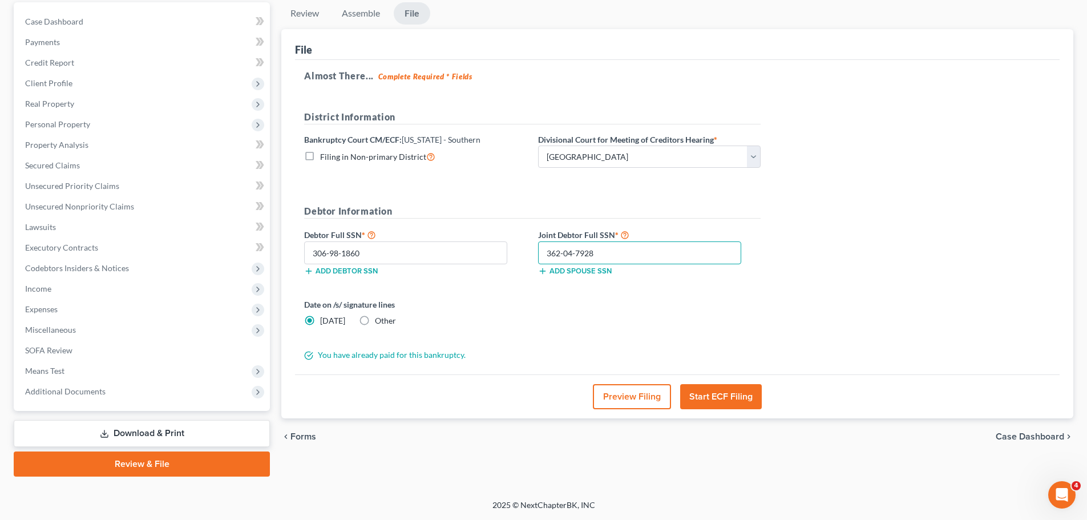
type input "362-04-7928"
click at [724, 396] on button "Start ECF Filing" at bounding box center [721, 396] width 82 height 25
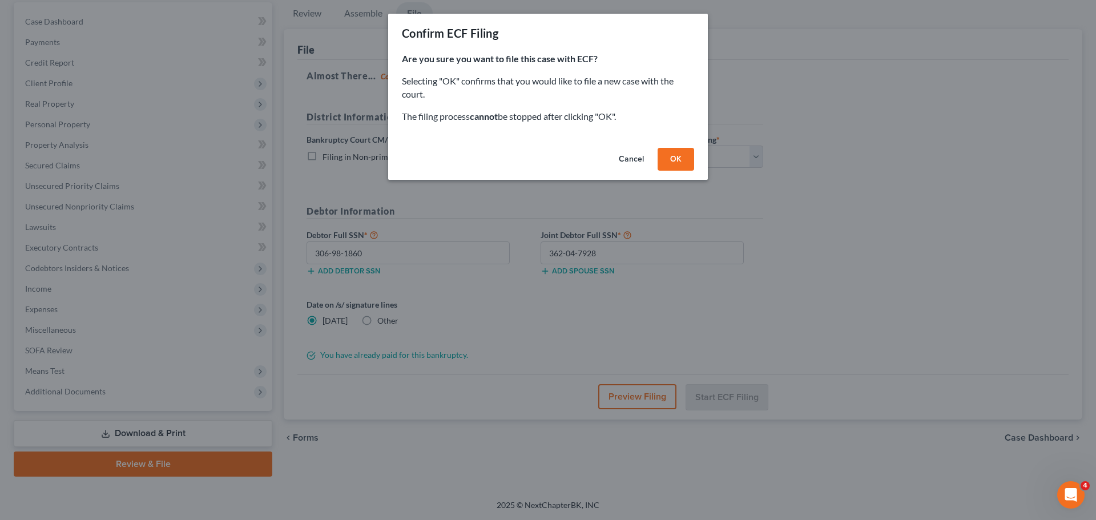
click at [672, 159] on button "OK" at bounding box center [675, 159] width 37 height 23
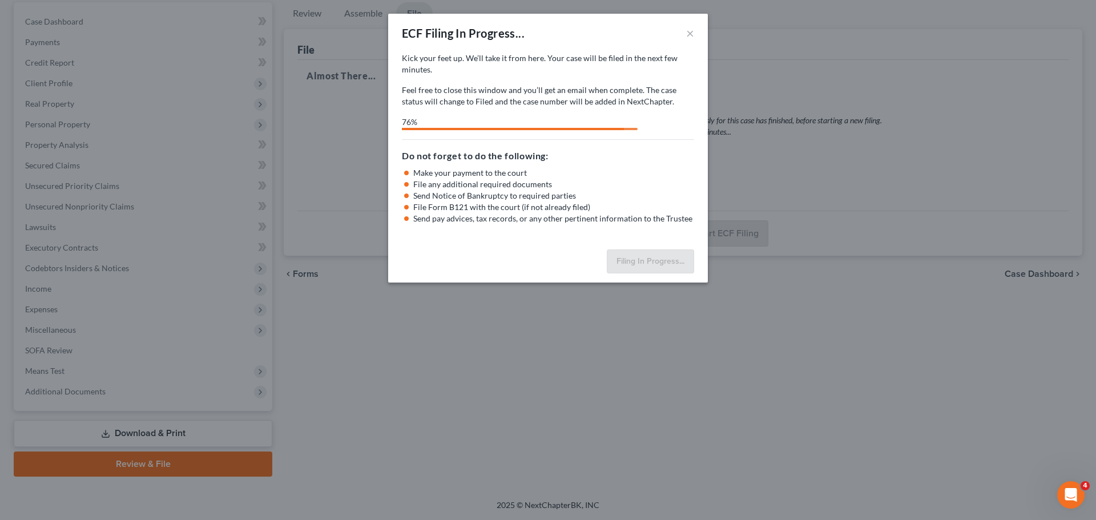
select select "1"
